Goal: Information Seeking & Learning: Learn about a topic

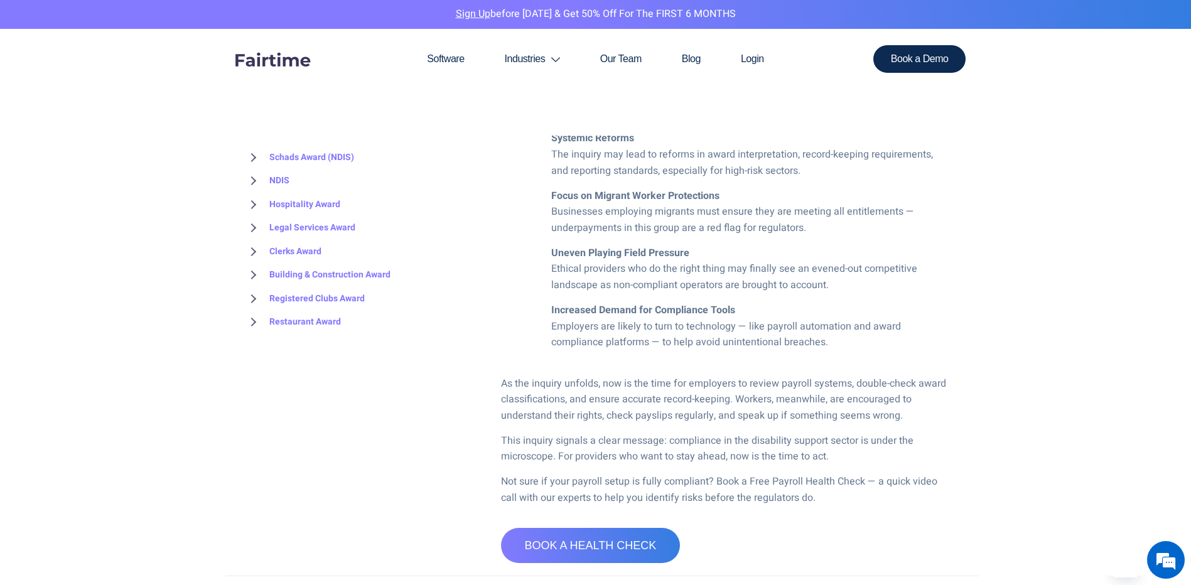
scroll to position [1067, 0]
click at [288, 156] on link "Schads Award (NDIS)" at bounding box center [299, 158] width 110 height 24
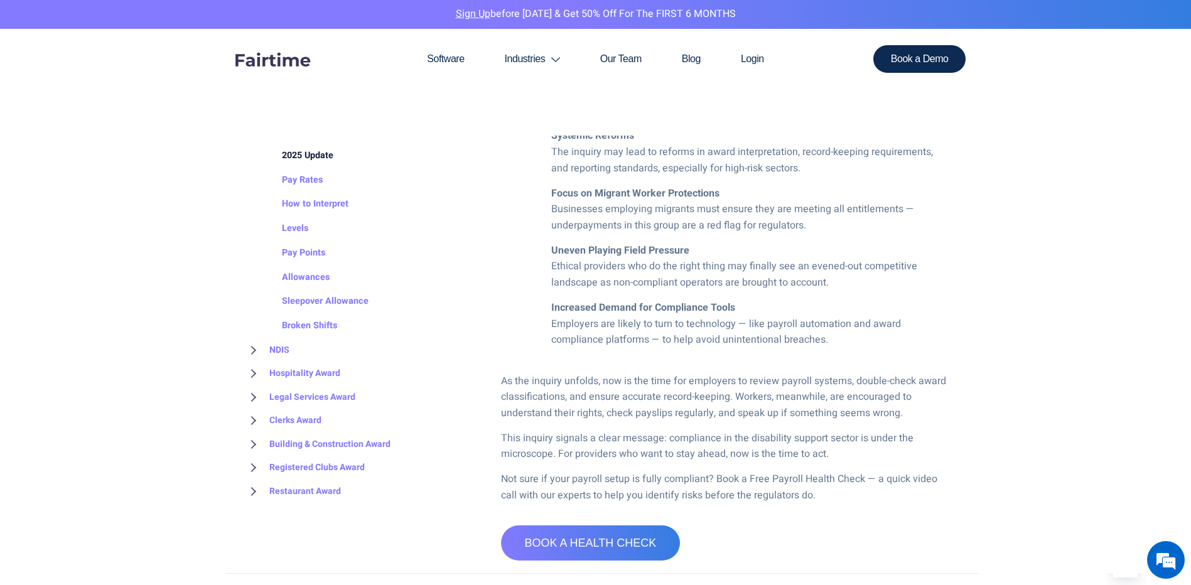
click at [315, 152] on link "2025 Update" at bounding box center [295, 156] width 77 height 24
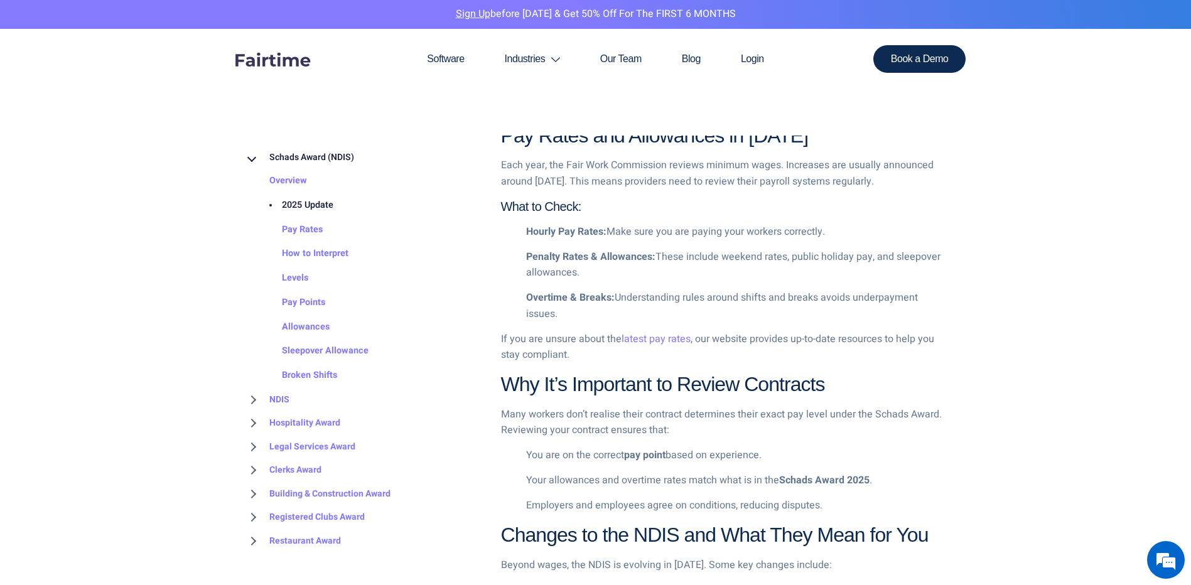
scroll to position [1004, 0]
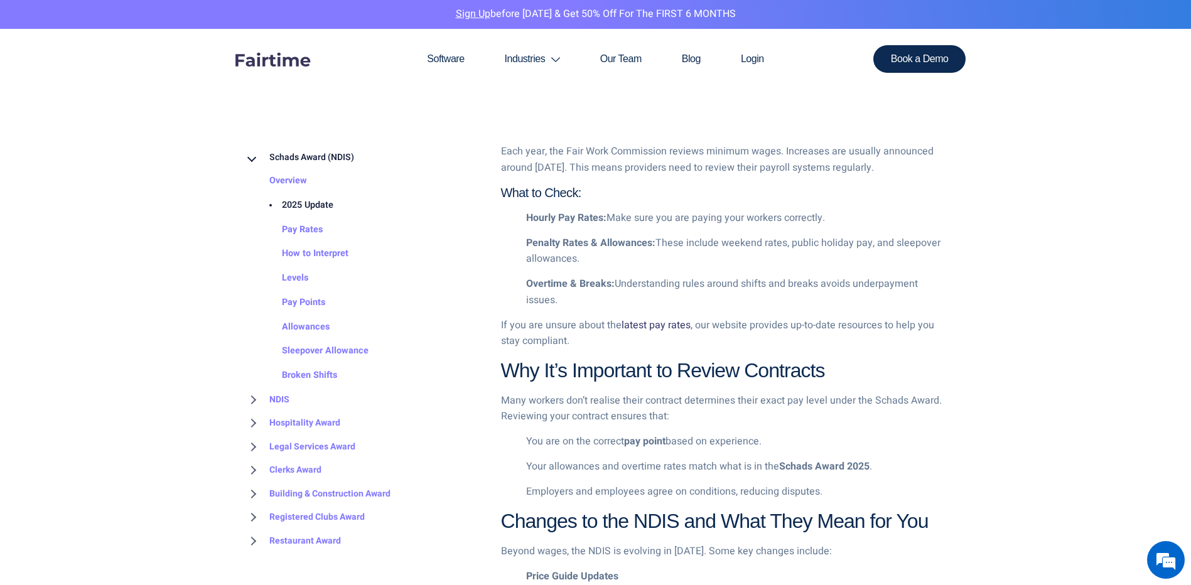
click at [668, 325] on link "latest pay rates" at bounding box center [655, 325] width 69 height 15
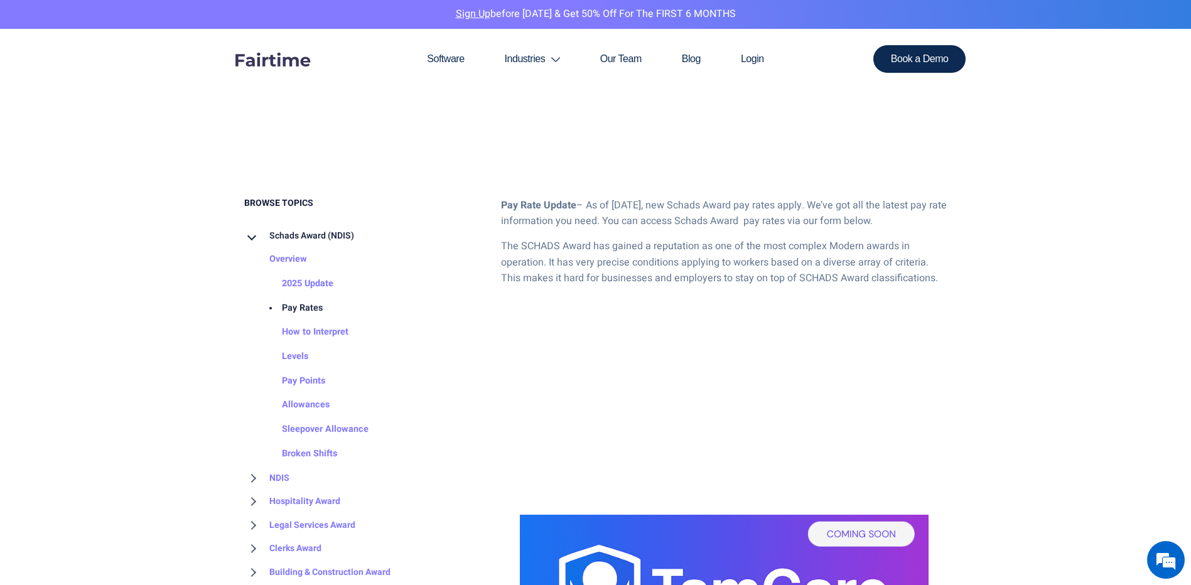
scroll to position [565, 0]
drag, startPoint x: 321, startPoint y: 430, endPoint x: 340, endPoint y: 424, distance: 19.9
click at [321, 429] on link "Sleepover Allowance" at bounding box center [313, 428] width 112 height 24
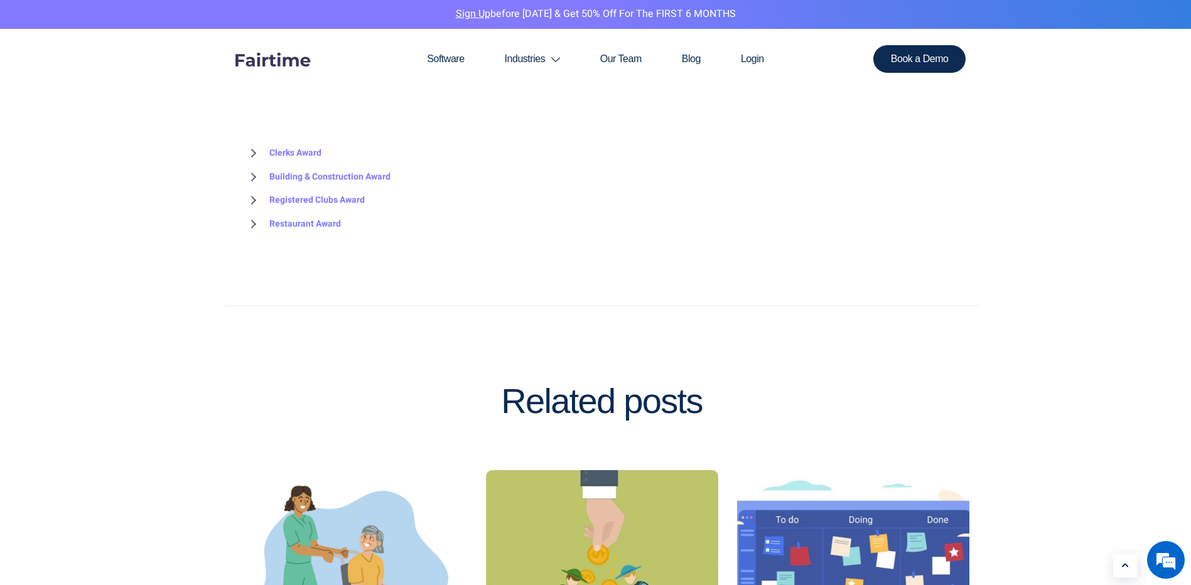
scroll to position [3139, 0]
